Goal: Transaction & Acquisition: Download file/media

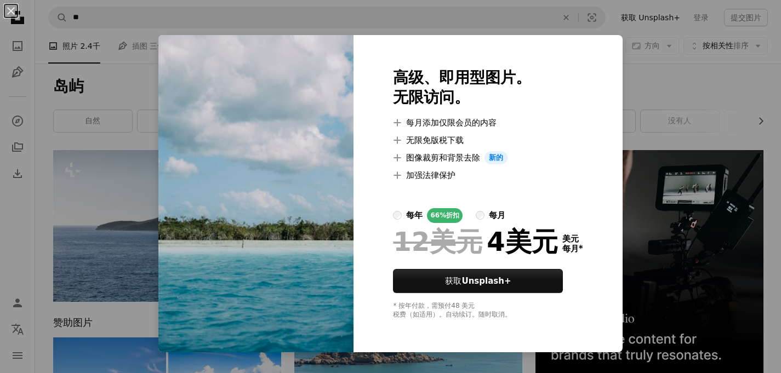
scroll to position [511, 0]
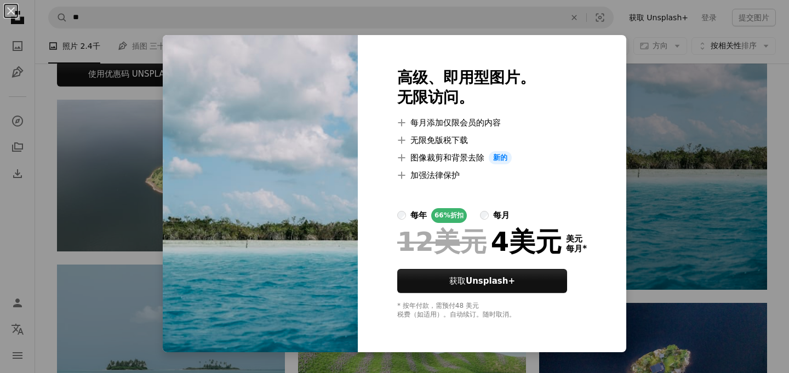
click at [101, 89] on div "An X shape 高级、即用型图片。 无限访问。 A plus sign 每月添加仅限会员的内容 A plus sign 无限免版税下载 A plus s…" at bounding box center [394, 186] width 789 height 373
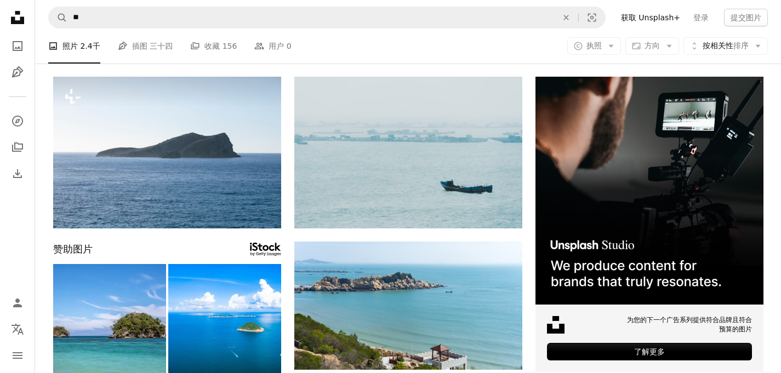
scroll to position [70, 0]
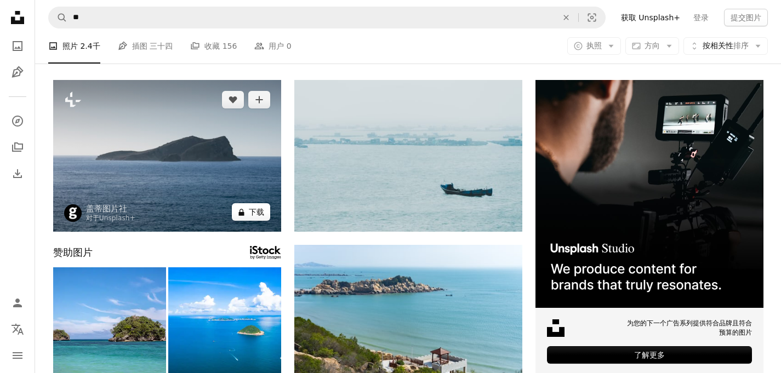
click at [245, 214] on button "A lock 下载" at bounding box center [251, 212] width 38 height 18
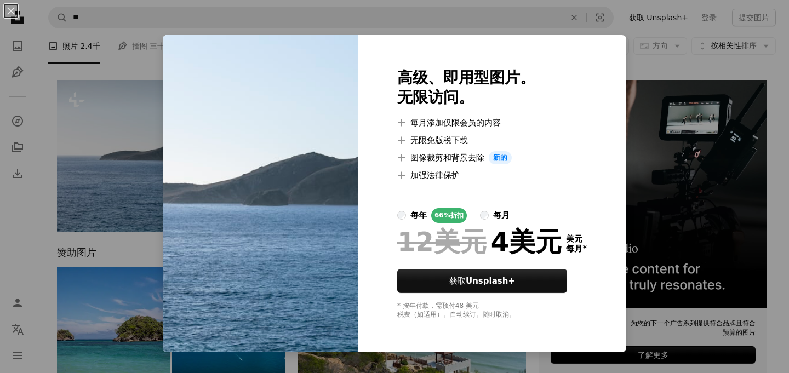
click at [78, 155] on div "An X shape 高级、即用型图片。 无限访问。 A plus sign 每月添加仅限会员的内容 A plus sign 无限免版税下载 A plus s…" at bounding box center [394, 186] width 789 height 373
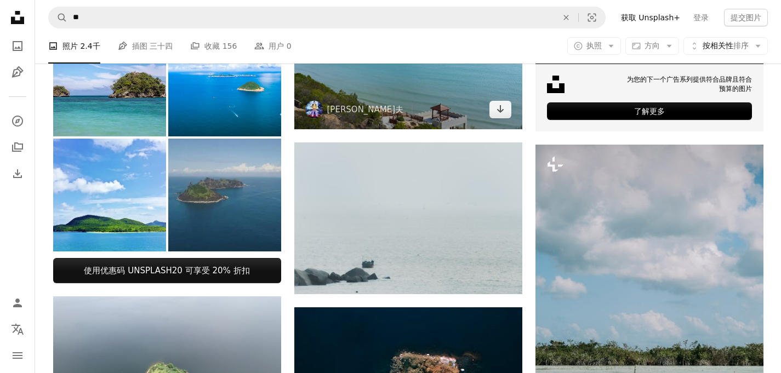
scroll to position [375, 0]
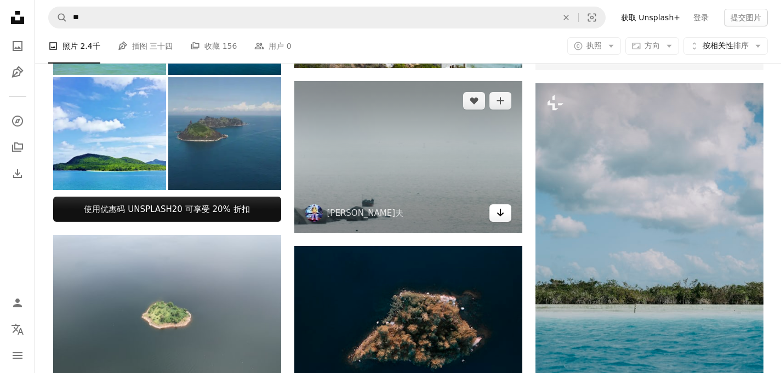
click at [502, 218] on icon "Arrow pointing down" at bounding box center [500, 212] width 9 height 13
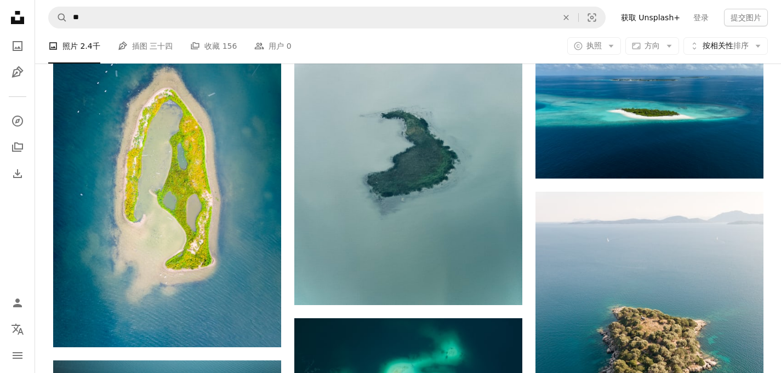
scroll to position [948, 0]
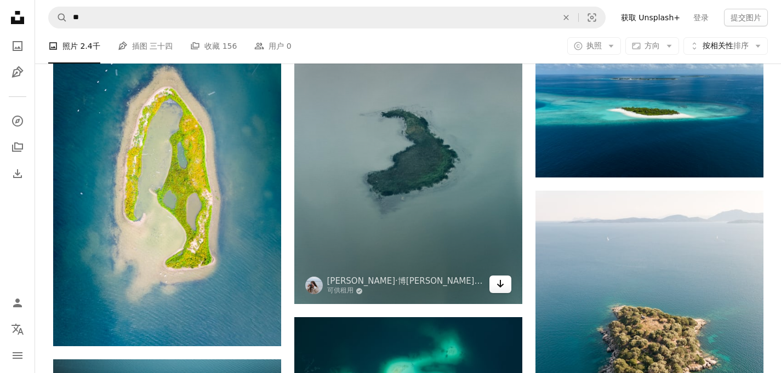
click at [506, 289] on link "Arrow pointing down" at bounding box center [500, 285] width 22 height 18
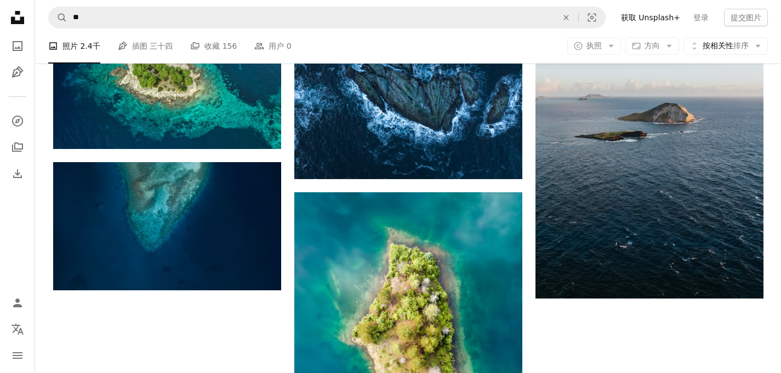
scroll to position [3130, 0]
